Goal: Navigation & Orientation: Find specific page/section

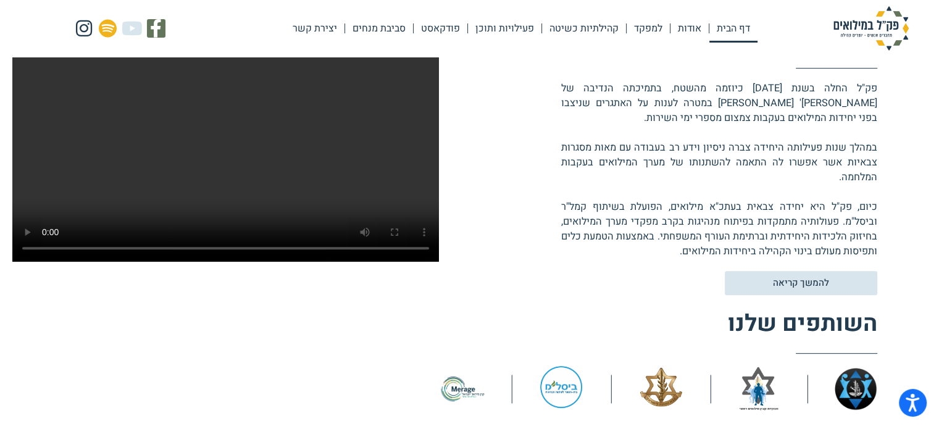
scroll to position [390, 0]
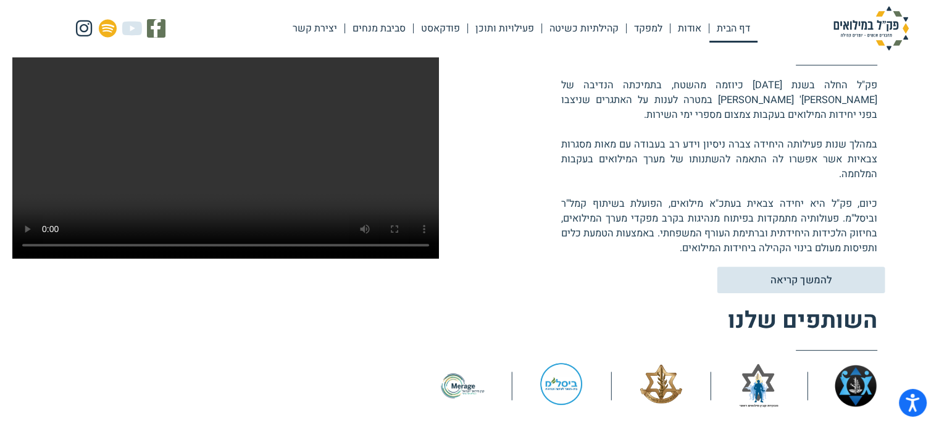
click at [793, 280] on span "להמשך קריאה" at bounding box center [801, 280] width 62 height 10
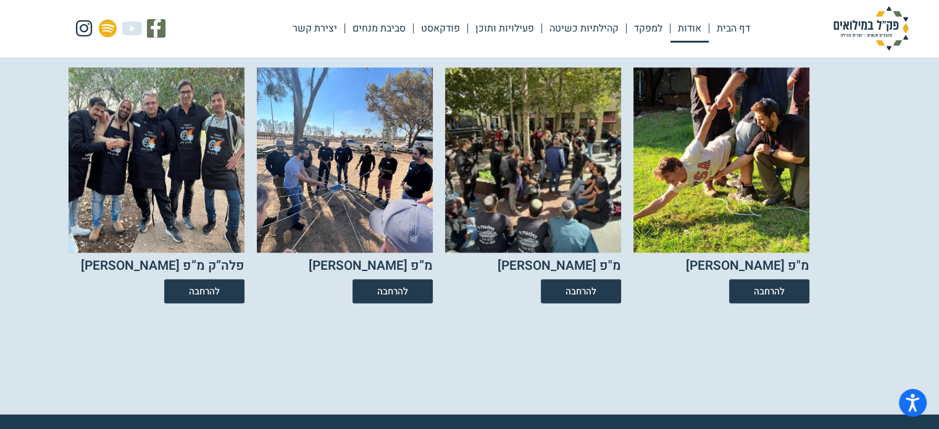
scroll to position [2142, 0]
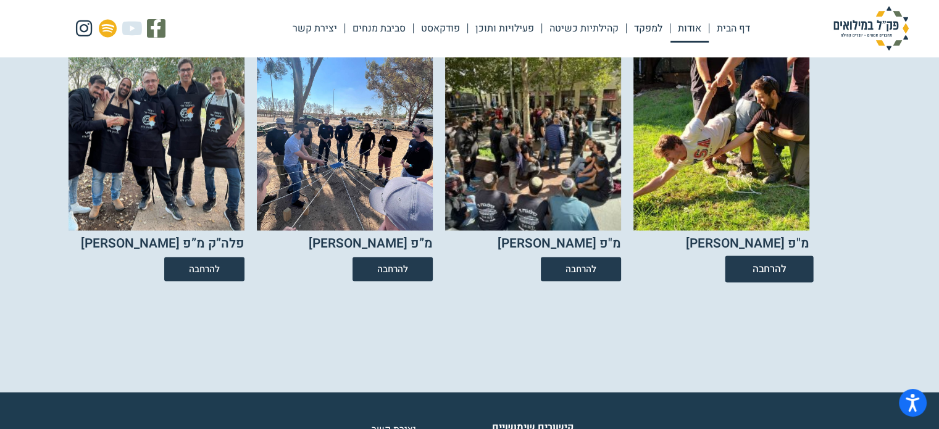
click at [766, 271] on span "להרחבה" at bounding box center [769, 269] width 34 height 10
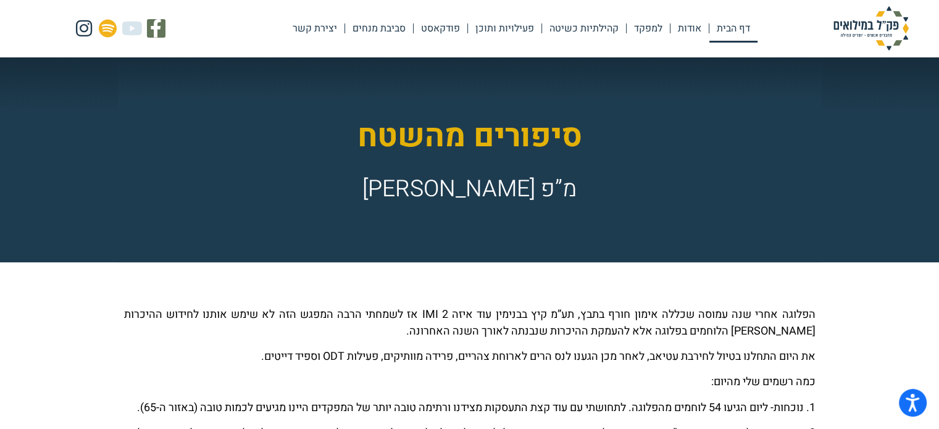
click at [746, 33] on link "דף הבית" at bounding box center [734, 28] width 48 height 28
